Goal: Information Seeking & Learning: Learn about a topic

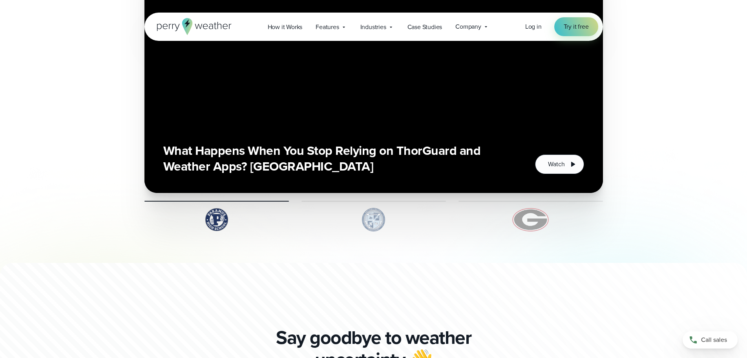
scroll to position [589, 0]
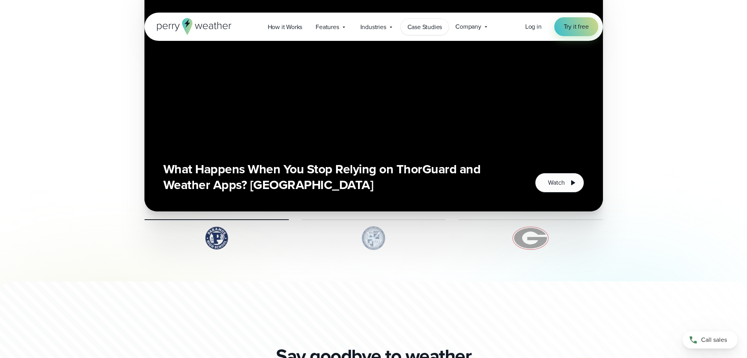
click at [419, 28] on span "Case Studies" at bounding box center [425, 26] width 35 height 9
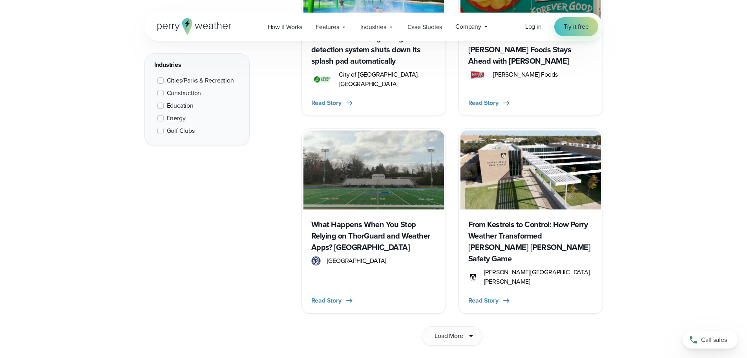
scroll to position [1178, 0]
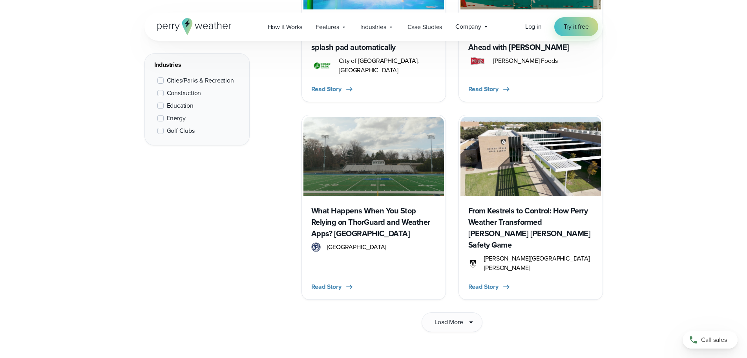
click at [499, 207] on h3 "From Kestrels to Control: How Perry Weather Transformed [PERSON_NAME] [PERSON_N…" at bounding box center [531, 228] width 125 height 46
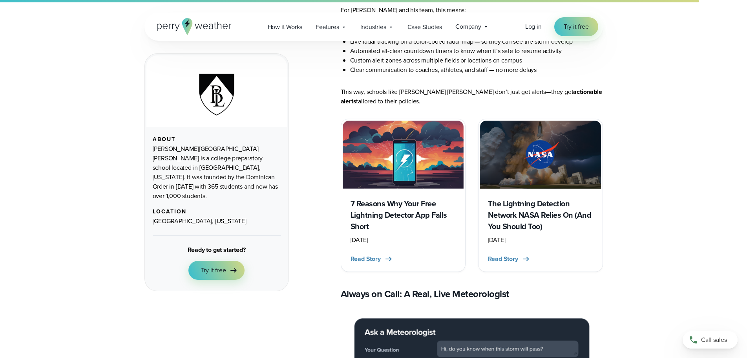
scroll to position [2121, 0]
